Goal: Information Seeking & Learning: Learn about a topic

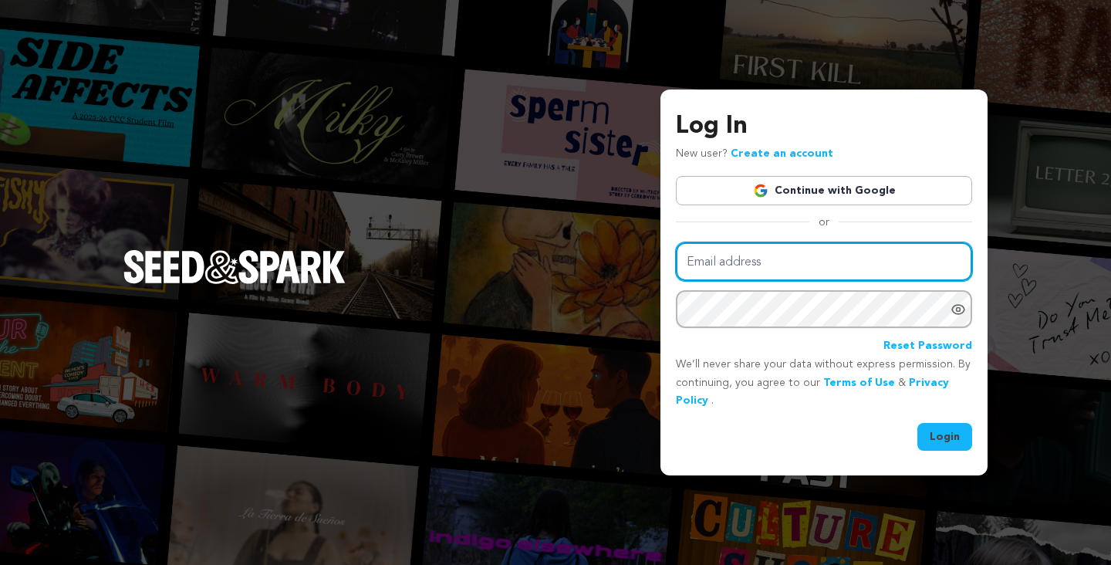
click at [773, 275] on input "Email address" at bounding box center [824, 261] width 296 height 39
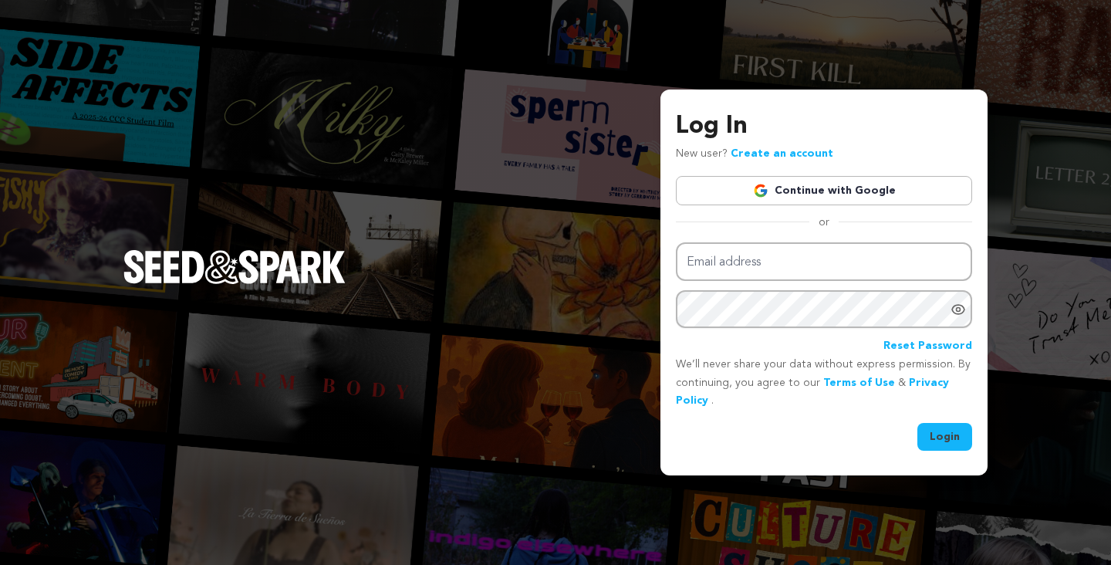
click at [819, 178] on link "Continue with Google" at bounding box center [824, 190] width 296 height 29
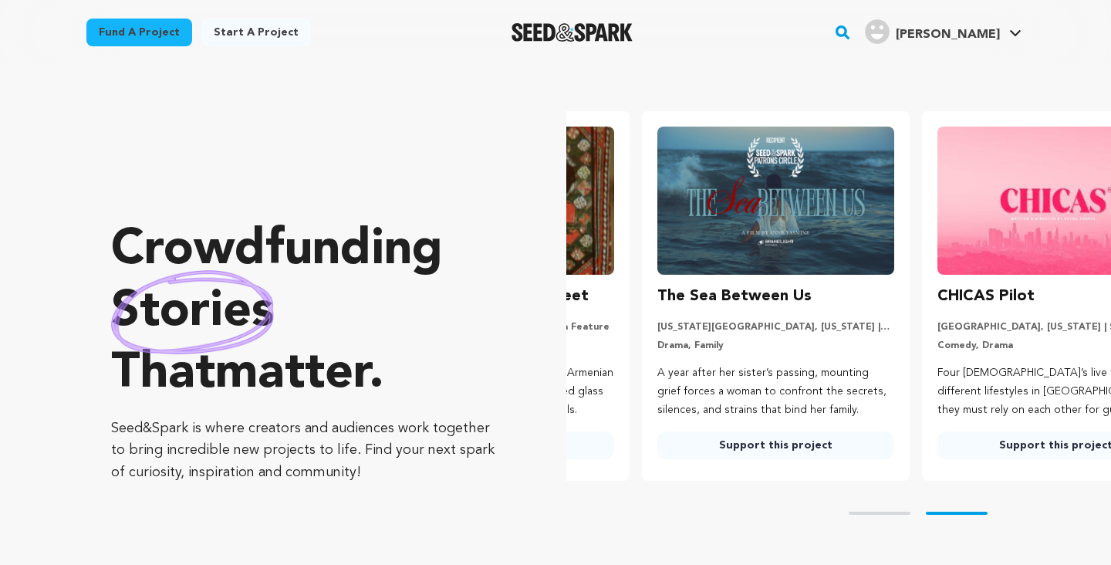
scroll to position [0, 292]
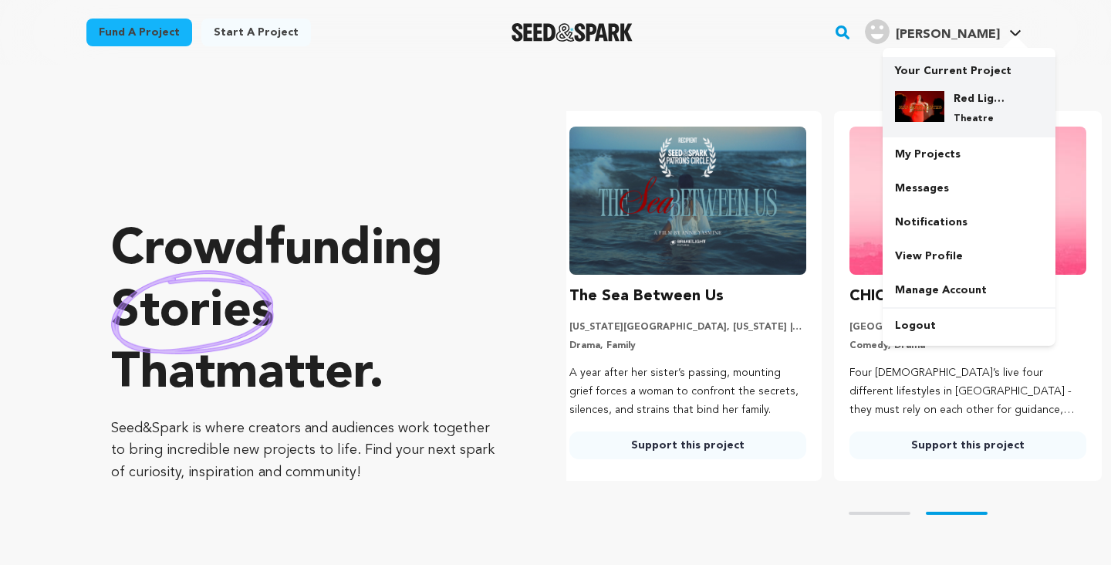
click at [955, 124] on p "Theatre" at bounding box center [982, 119] width 56 height 12
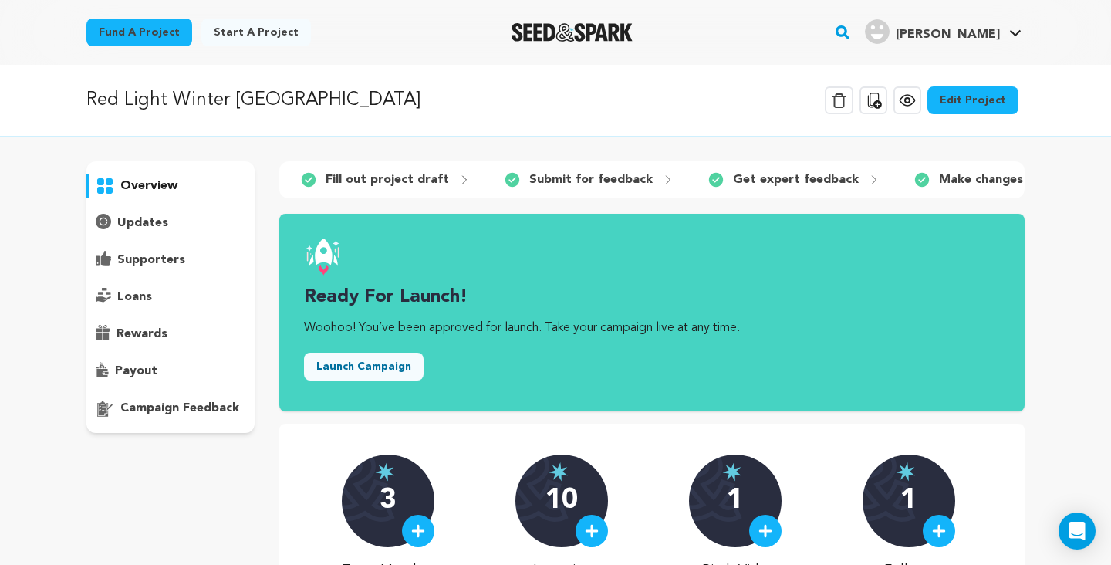
click at [148, 214] on p "updates" at bounding box center [142, 223] width 51 height 19
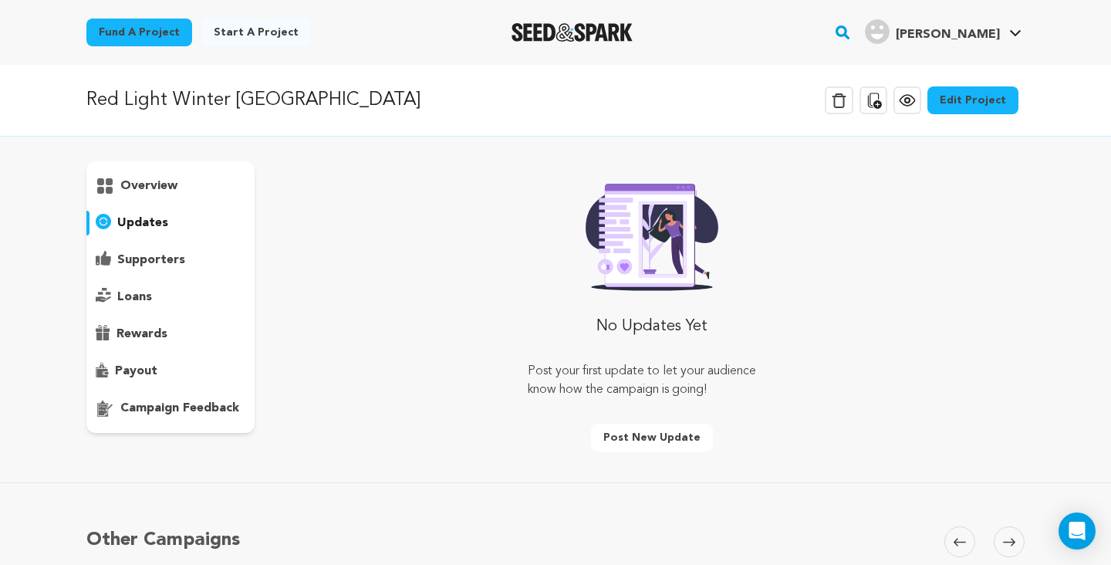
click at [149, 268] on p "supporters" at bounding box center [151, 260] width 68 height 19
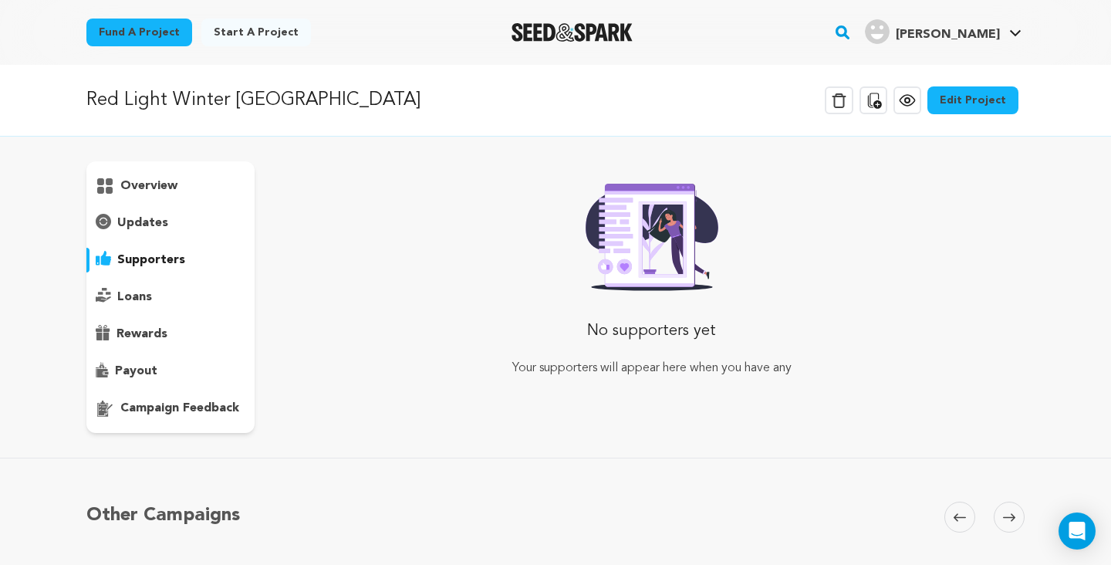
click at [144, 334] on p "rewards" at bounding box center [142, 334] width 51 height 19
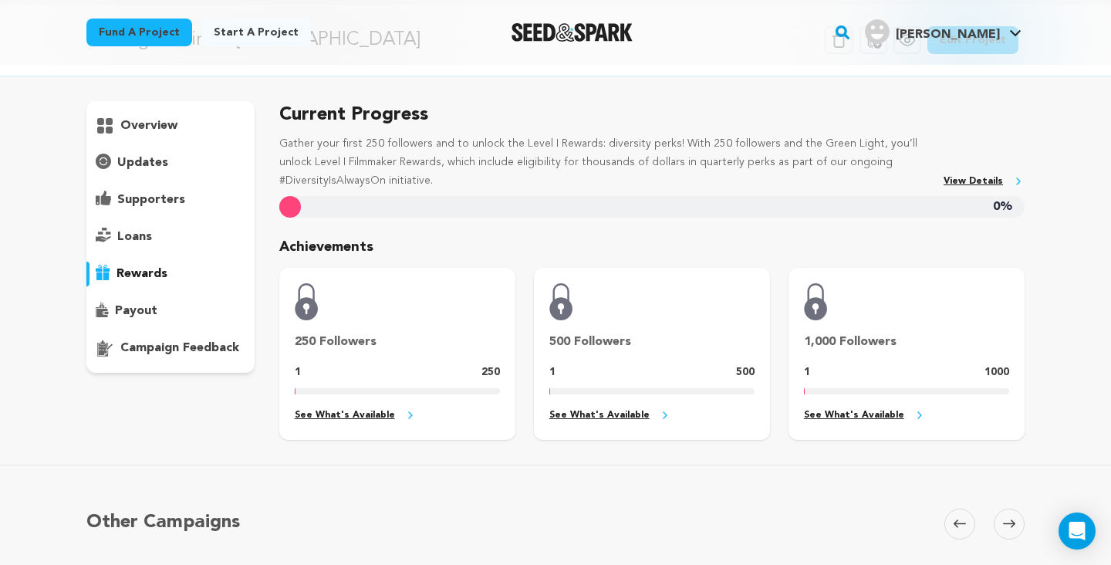
scroll to position [43, 0]
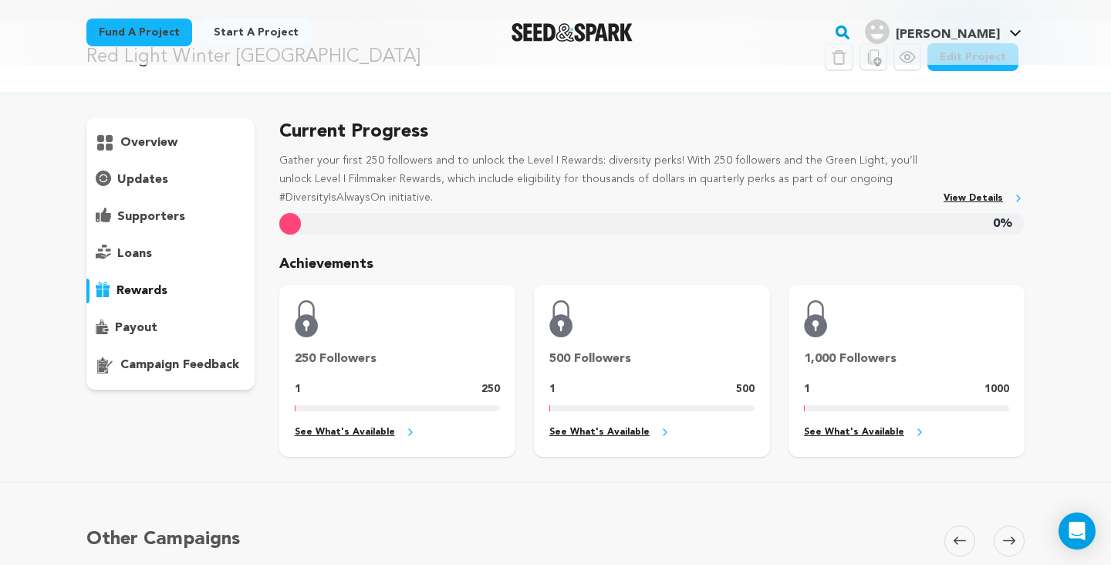
click at [148, 134] on p "overview" at bounding box center [148, 142] width 57 height 19
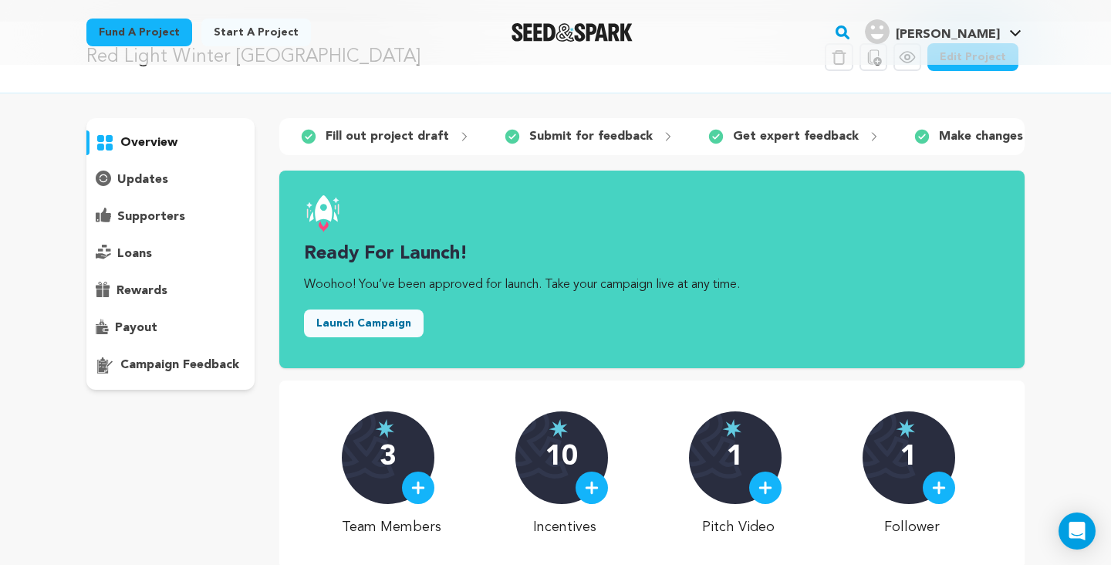
click at [152, 189] on div "updates" at bounding box center [170, 179] width 168 height 25
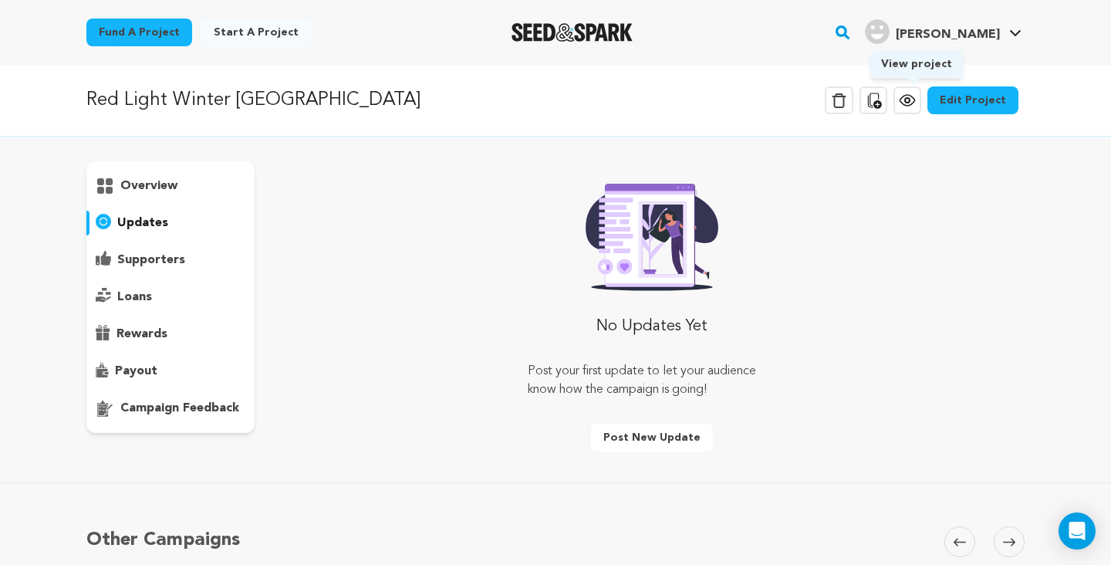
click at [914, 97] on icon at bounding box center [907, 100] width 15 height 11
